Goal: Information Seeking & Learning: Find specific page/section

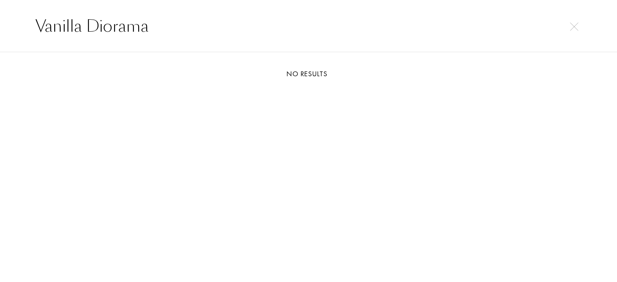
select select "DE"
click at [0, 12] on div "Vanilla Diorama" at bounding box center [308, 26] width 617 height 52
drag, startPoint x: 145, startPoint y: 28, endPoint x: 106, endPoint y: 28, distance: 38.9
click at [19, 28] on div "Casablanca Lily" at bounding box center [308, 26] width 617 height 52
paste input "Reine de Nuit"
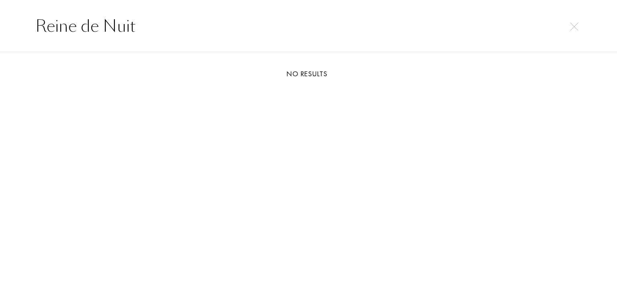
drag, startPoint x: 140, startPoint y: 33, endPoint x: 0, endPoint y: 28, distance: 139.8
click at [0, 30] on div "Reine de Nuit" at bounding box center [308, 26] width 617 height 52
paste input "Naked Dance"
click at [0, 25] on div "Naked Dance" at bounding box center [308, 26] width 617 height 52
paste input "Higher Pea"
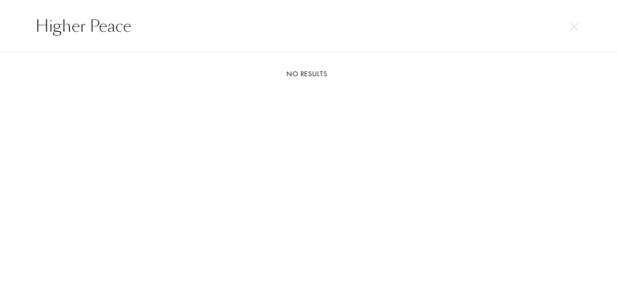
drag, startPoint x: 126, startPoint y: 26, endPoint x: 0, endPoint y: 20, distance: 125.7
click at [0, 24] on div "Higher Peace" at bounding box center [308, 26] width 617 height 52
paste input "[PERSON_NAME]"
drag, startPoint x: 103, startPoint y: 32, endPoint x: 11, endPoint y: 19, distance: 93.2
click at [0, 26] on div "[PERSON_NAME]" at bounding box center [308, 26] width 617 height 52
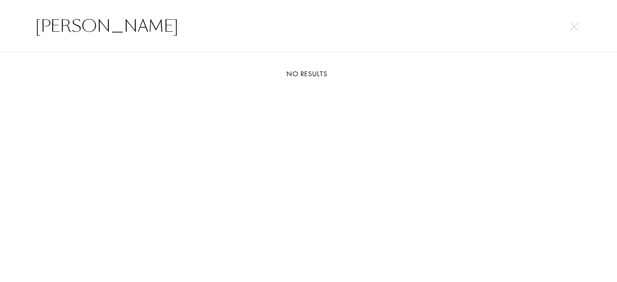
paste input "109 Parfums"
type input "109 Parfums"
